Goal: Book appointment/travel/reservation

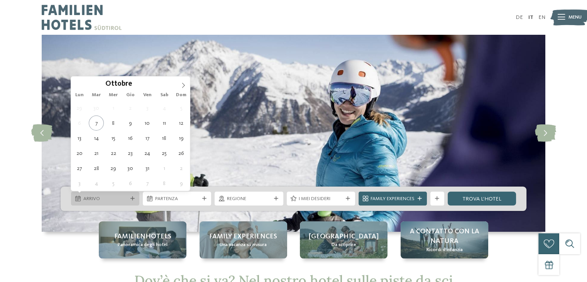
click at [124, 199] on span "Arrivo" at bounding box center [105, 198] width 44 height 7
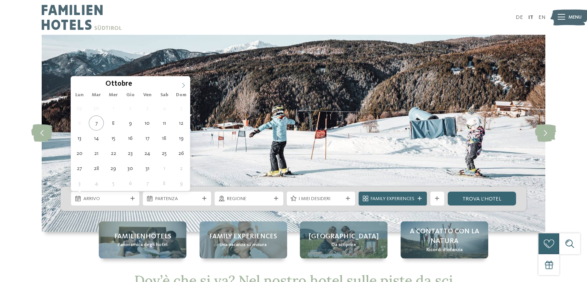
click at [182, 84] on icon at bounding box center [183, 85] width 5 height 5
type div "[DATE]"
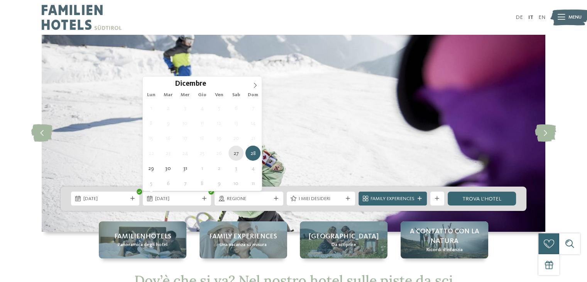
type div "[DATE]"
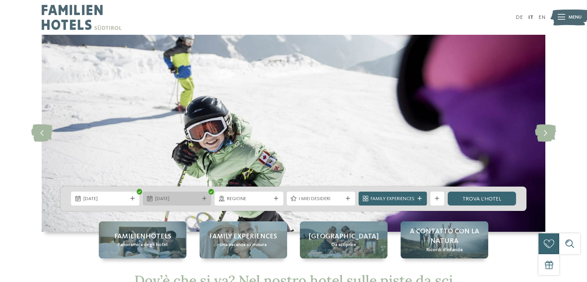
click at [173, 203] on div "[DATE]" at bounding box center [177, 199] width 68 height 14
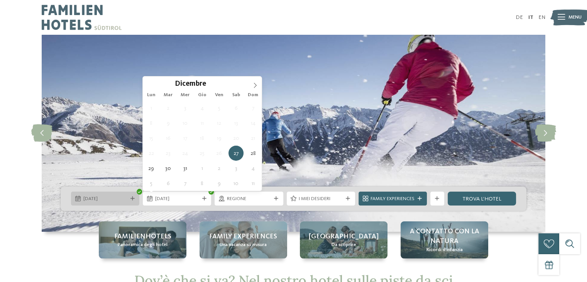
click at [101, 197] on span "[DATE]" at bounding box center [105, 198] width 44 height 7
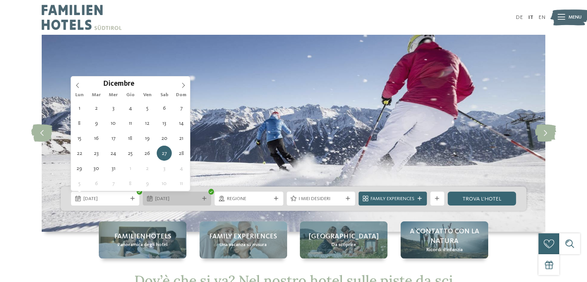
click at [166, 197] on span "[DATE]" at bounding box center [177, 198] width 44 height 7
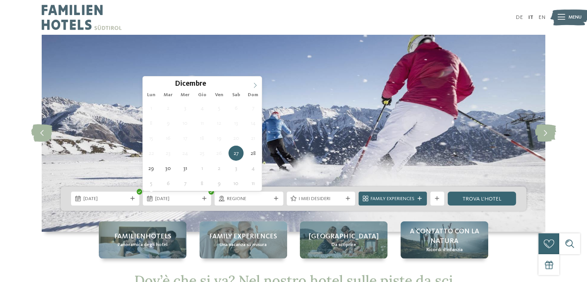
type input "****"
click at [253, 84] on icon at bounding box center [255, 85] width 5 height 5
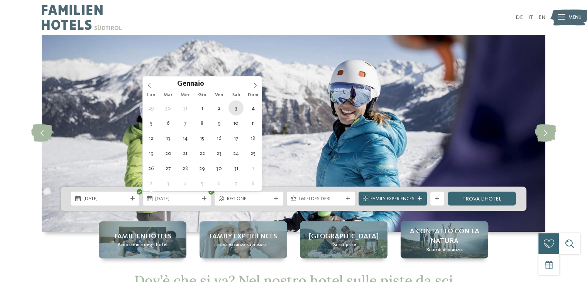
type div "[DATE]"
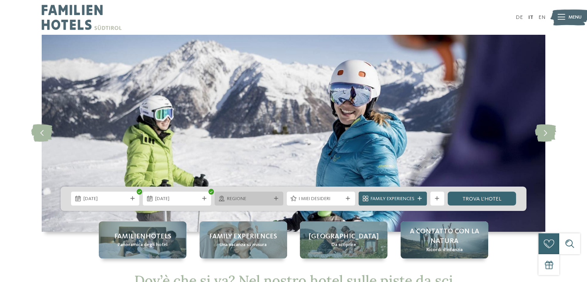
click at [267, 200] on span "Regione" at bounding box center [249, 198] width 44 height 7
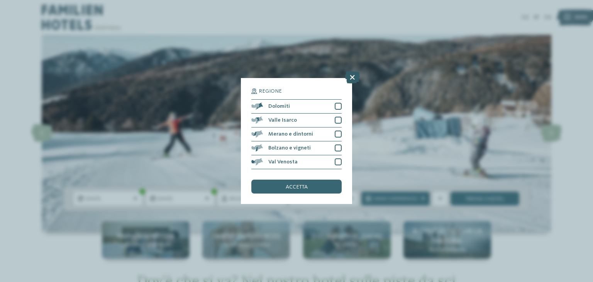
click at [350, 76] on icon at bounding box center [352, 77] width 15 height 12
